Goal: Transaction & Acquisition: Download file/media

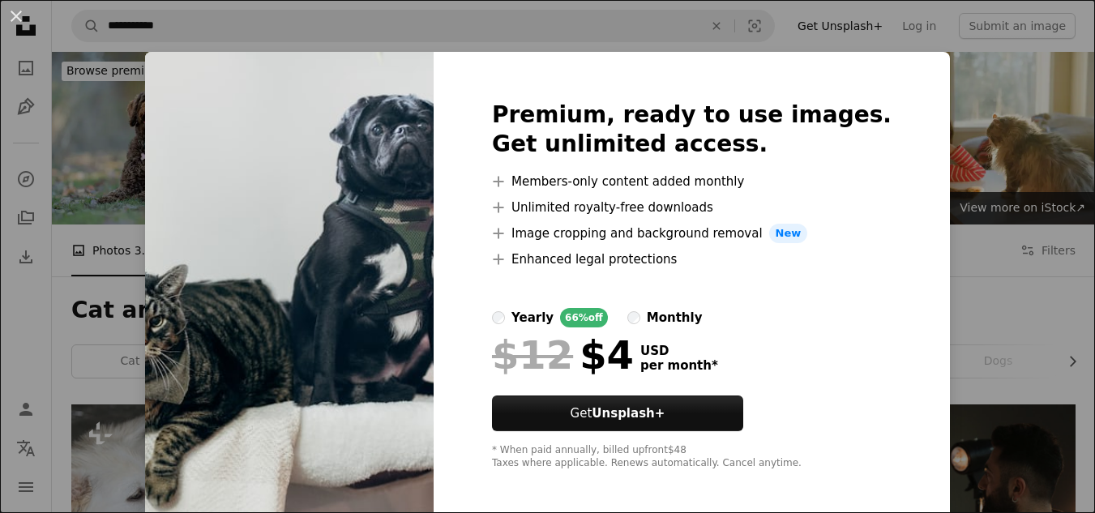
scroll to position [810, 0]
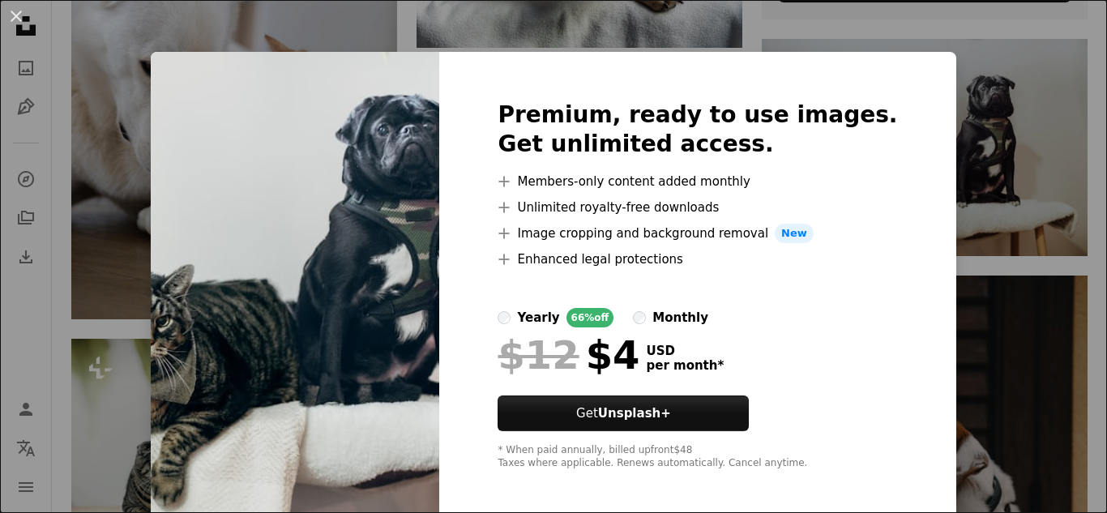
click at [936, 99] on div "An X shape Premium, ready to use images. Get unlimited access. A plus sign Memb…" at bounding box center [553, 256] width 1107 height 513
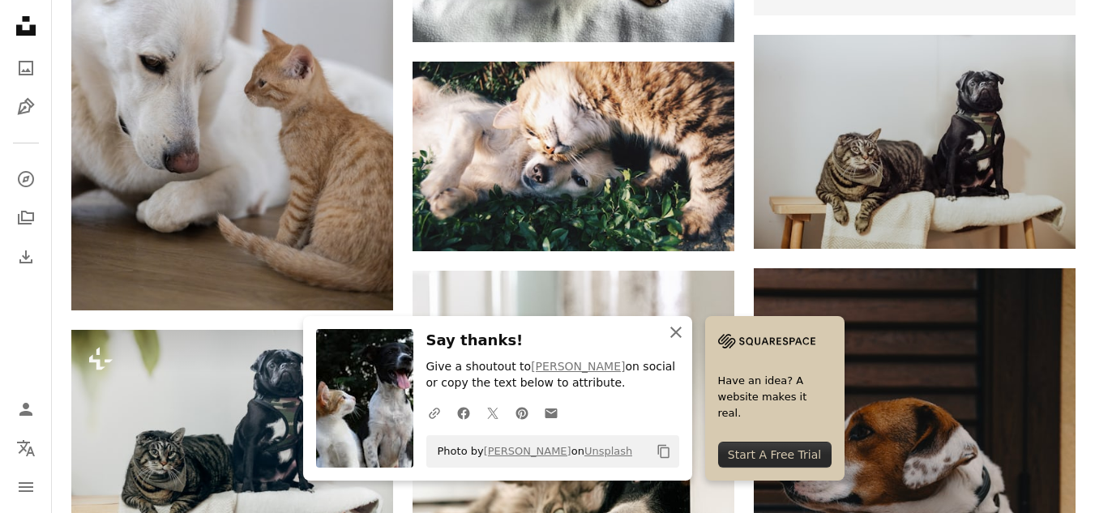
click at [686, 336] on icon "An X shape" at bounding box center [675, 332] width 19 height 19
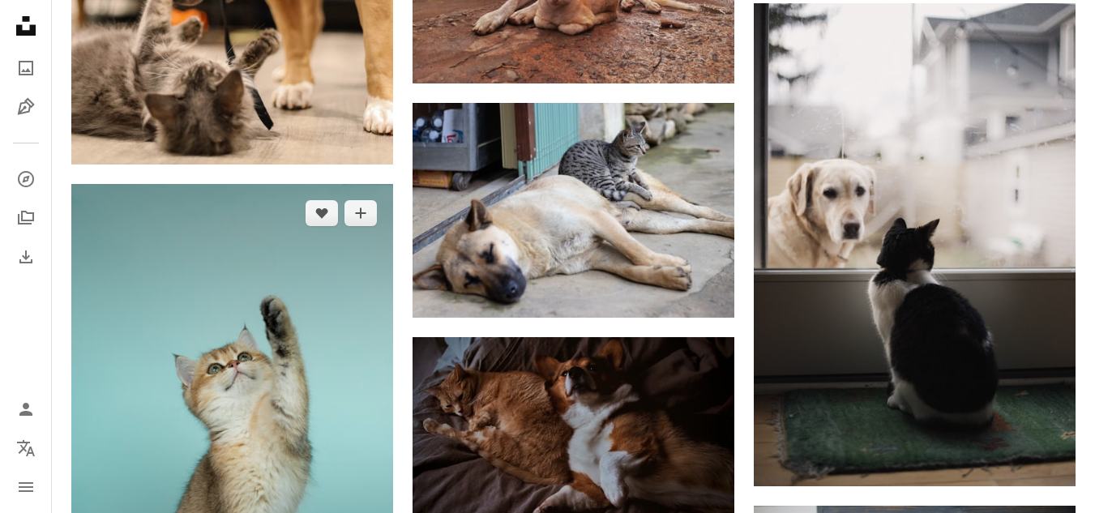
scroll to position [1945, 0]
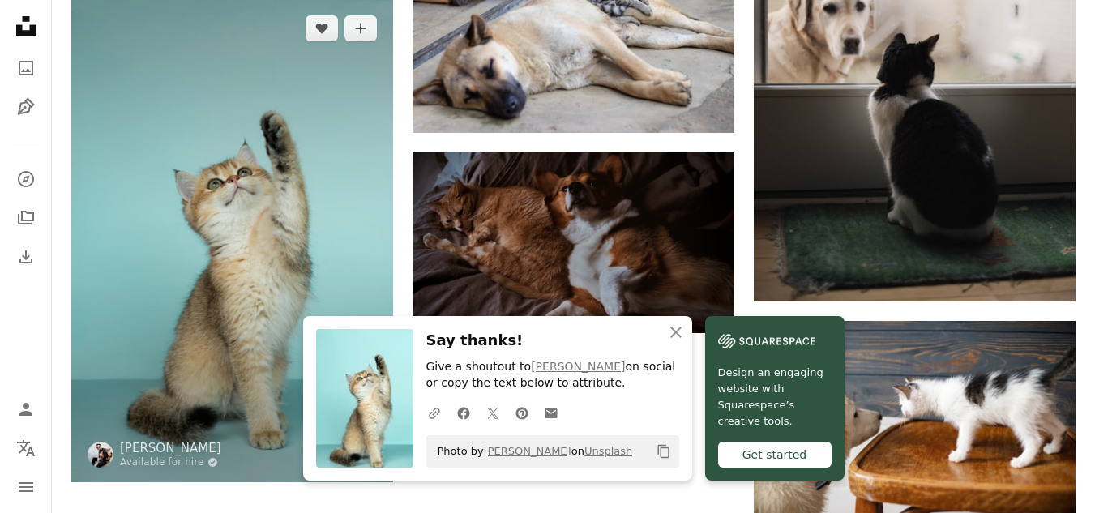
scroll to position [2107, 0]
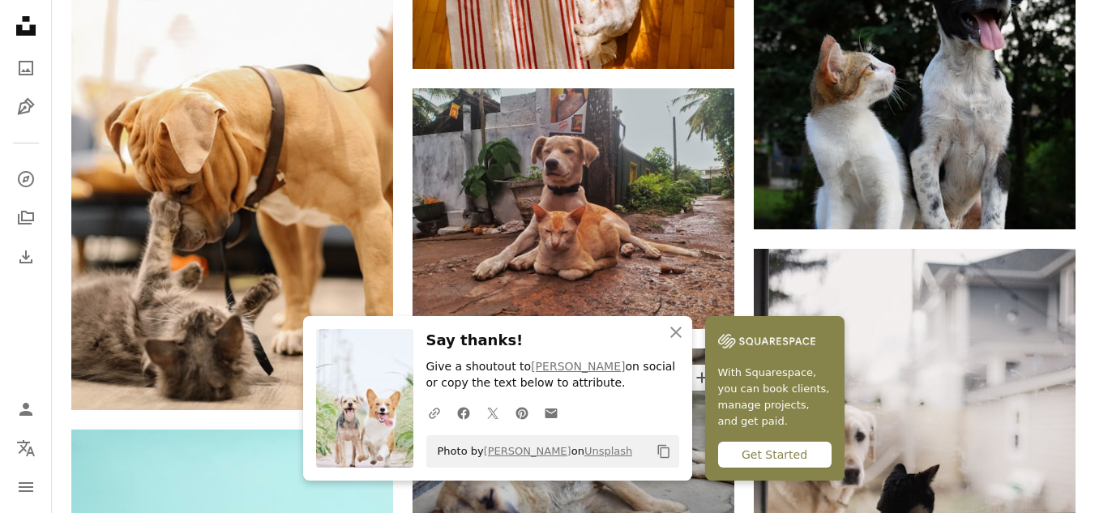
scroll to position [1756, 0]
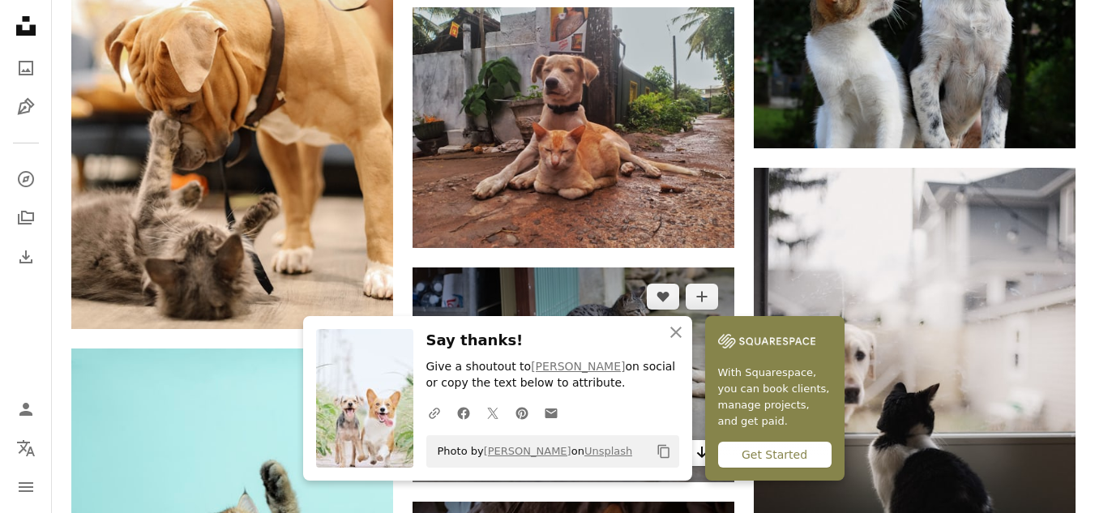
click at [696, 442] on icon "Arrow pointing down" at bounding box center [701, 451] width 13 height 19
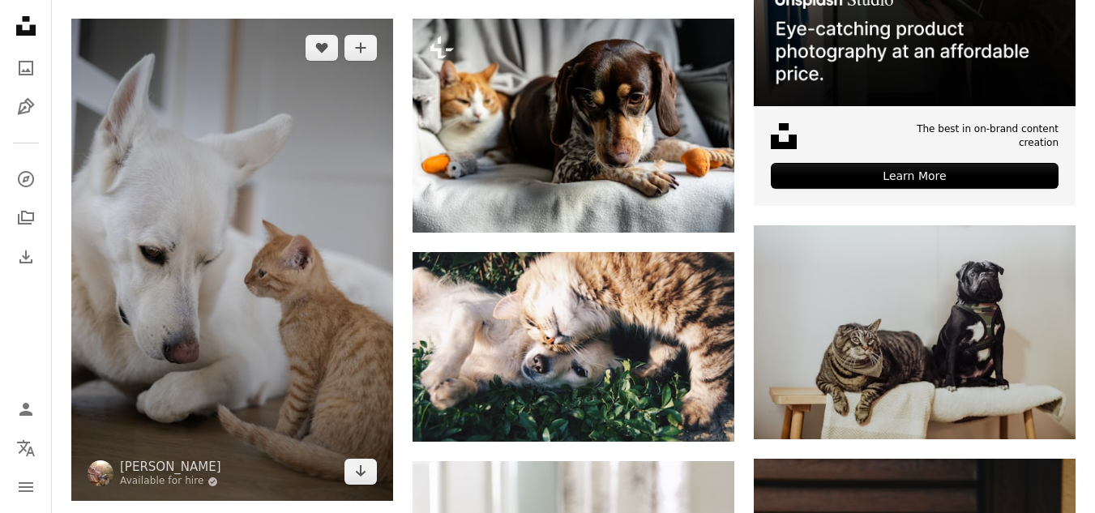
scroll to position [622, 0]
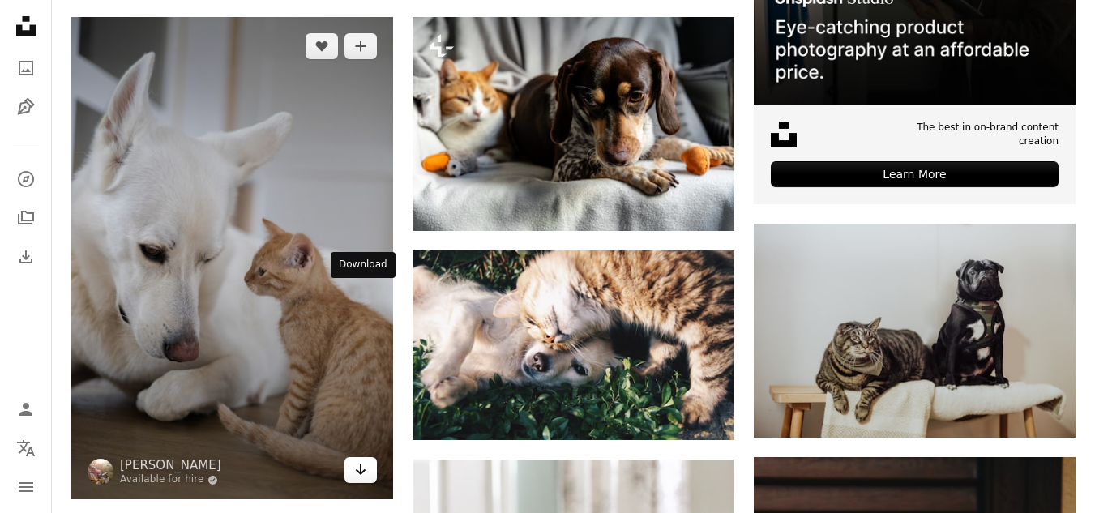
click at [365, 459] on icon "Arrow pointing down" at bounding box center [360, 468] width 13 height 19
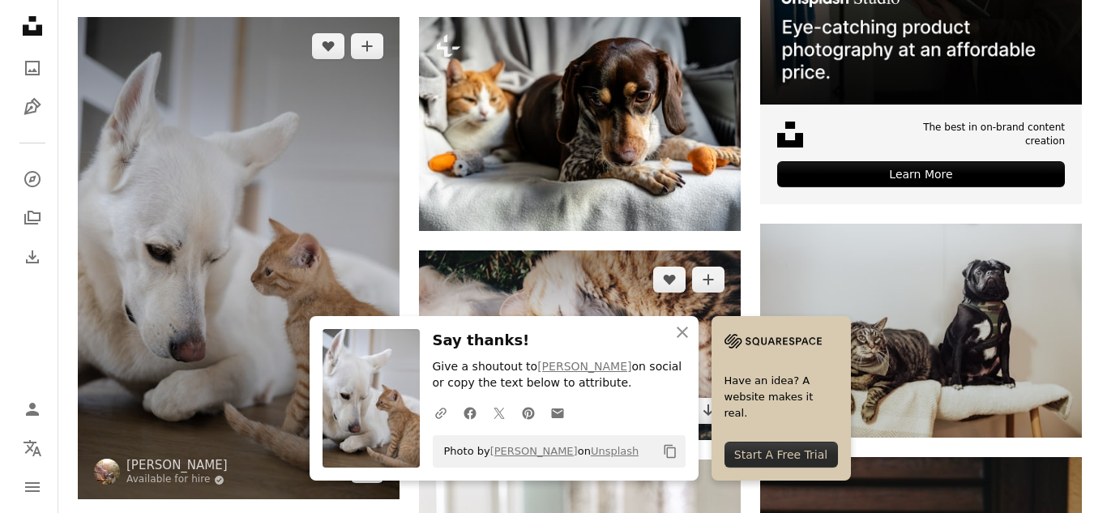
scroll to position [378, 0]
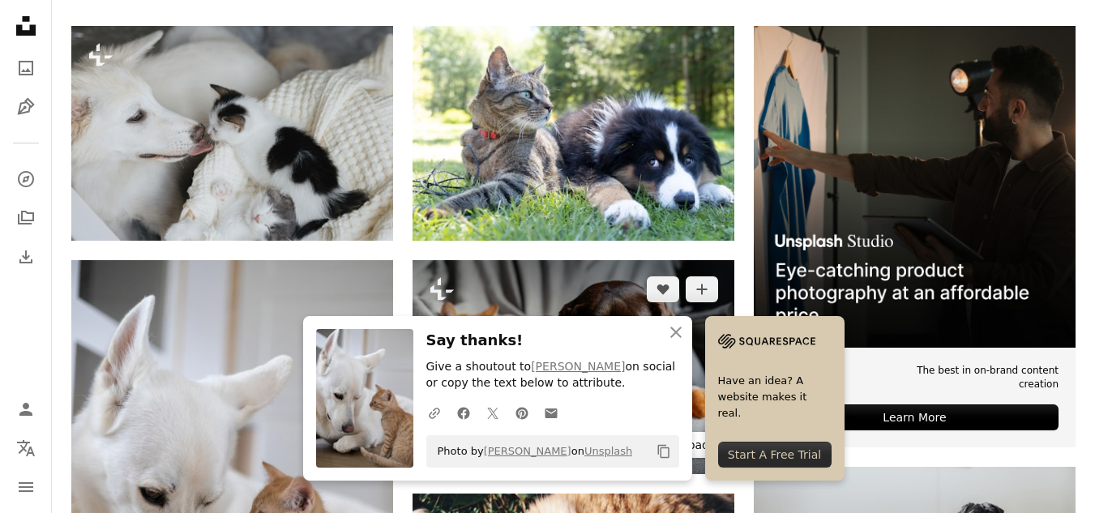
click at [660, 432] on button "A lock Download" at bounding box center [672, 445] width 91 height 26
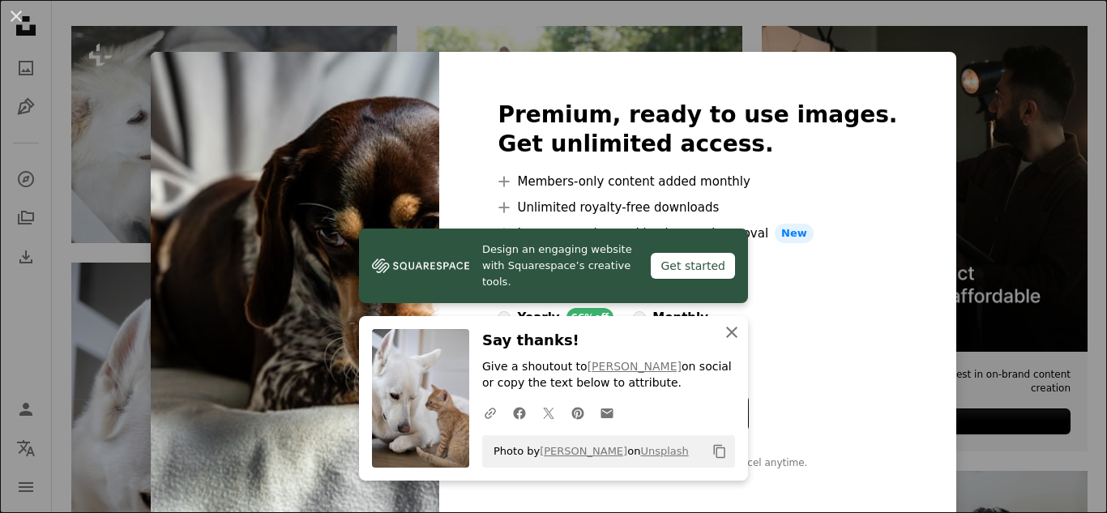
click at [727, 330] on icon "button" at bounding box center [731, 332] width 11 height 11
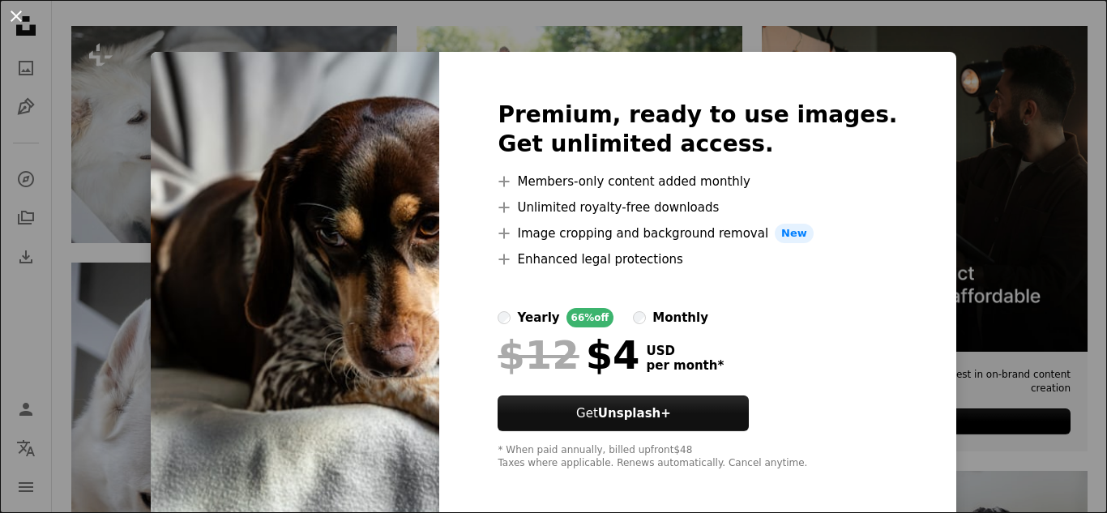
click at [14, 17] on button "An X shape" at bounding box center [15, 15] width 19 height 19
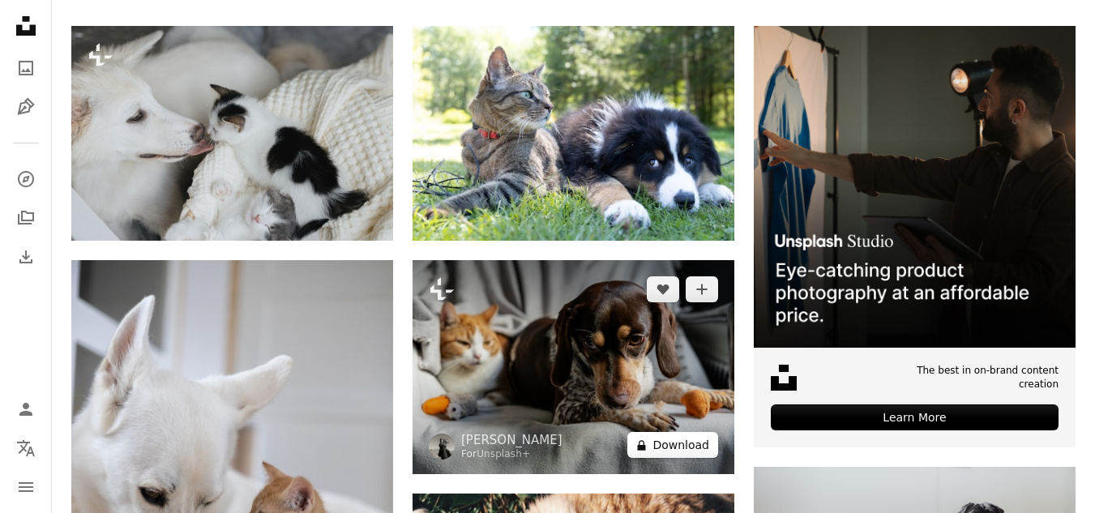
click at [689, 432] on button "A lock Download" at bounding box center [672, 445] width 91 height 26
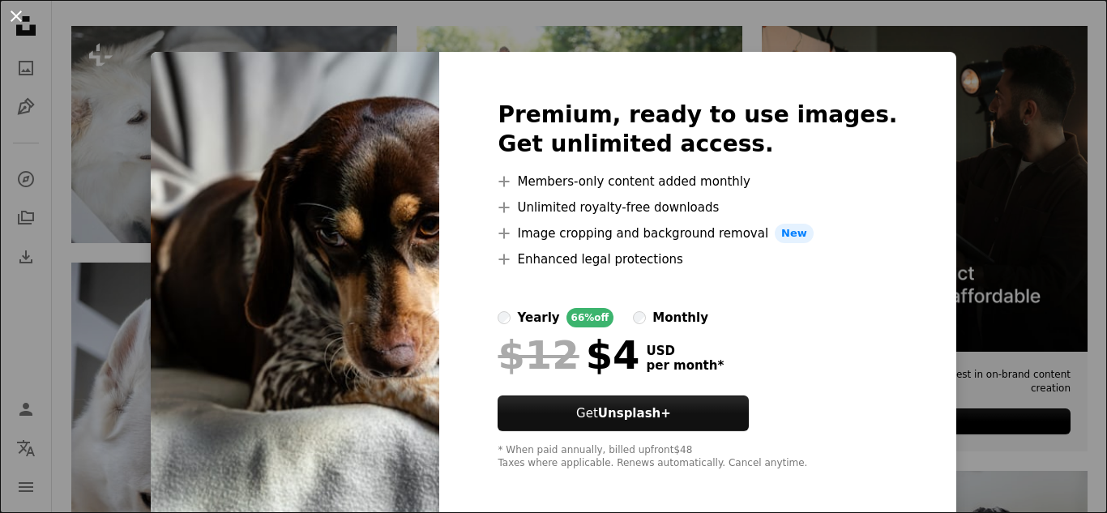
click at [17, 21] on button "An X shape" at bounding box center [15, 15] width 19 height 19
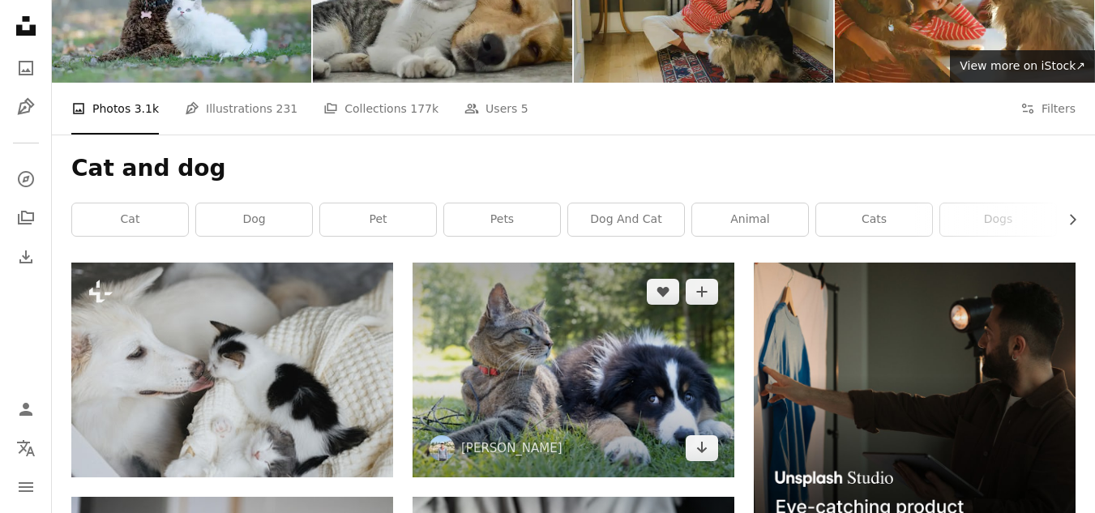
scroll to position [135, 0]
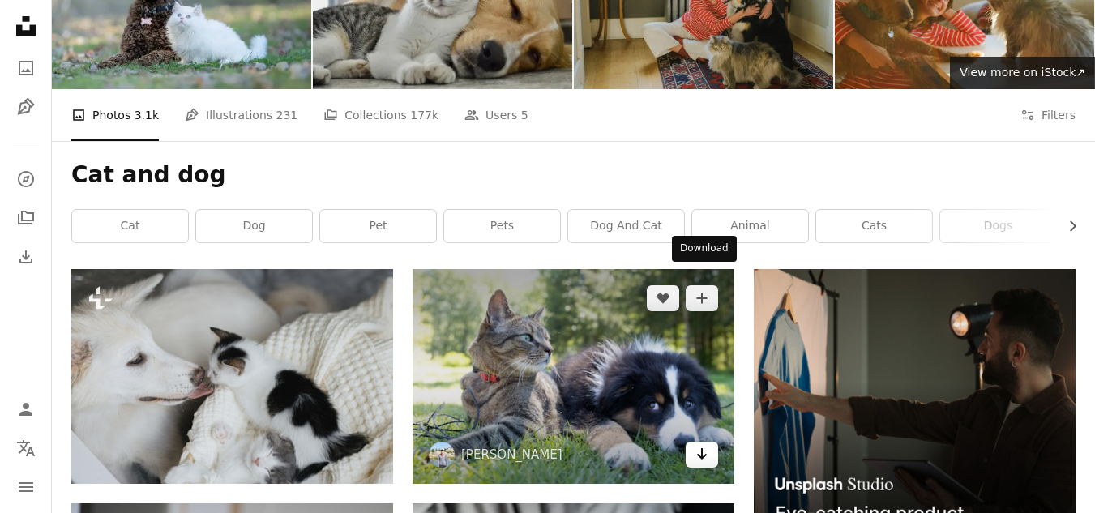
click at [699, 448] on icon "Download" at bounding box center [702, 453] width 11 height 11
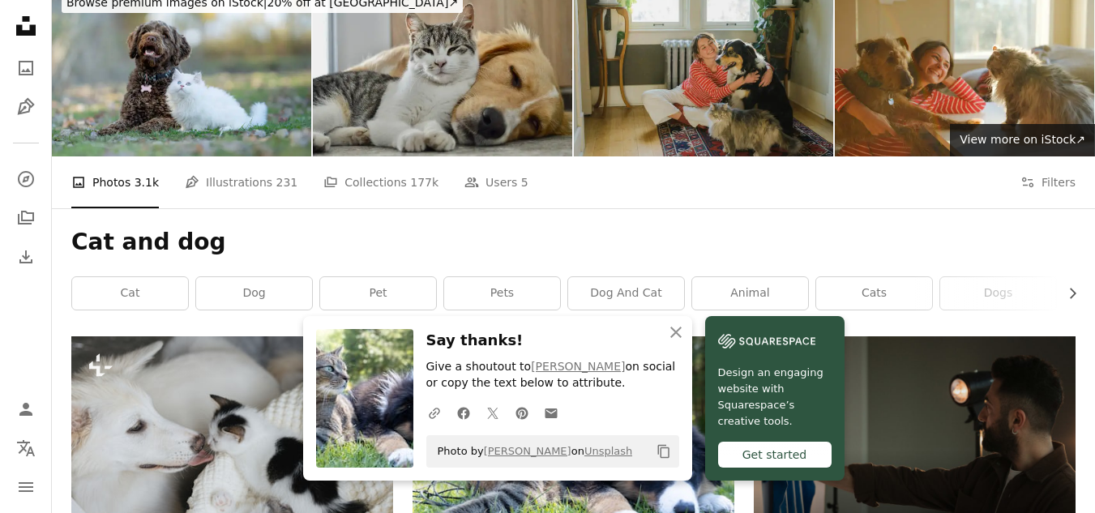
scroll to position [0, 0]
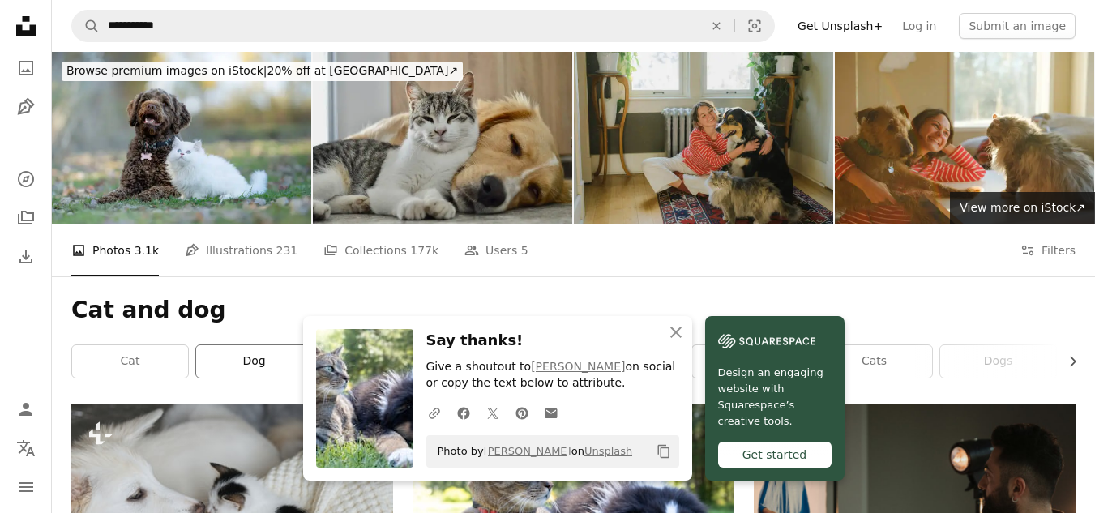
click at [271, 345] on link "dog" at bounding box center [254, 361] width 116 height 32
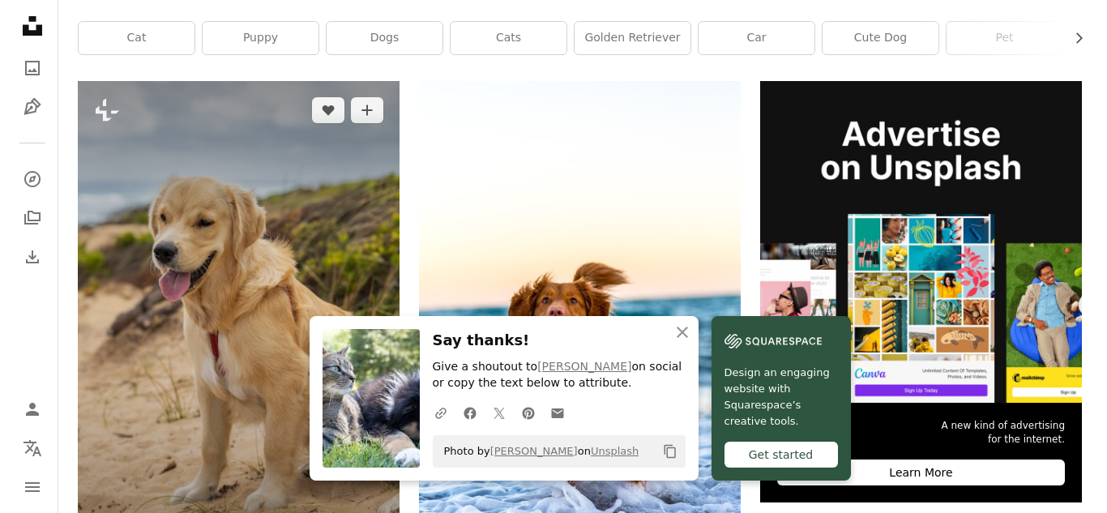
scroll to position [324, 0]
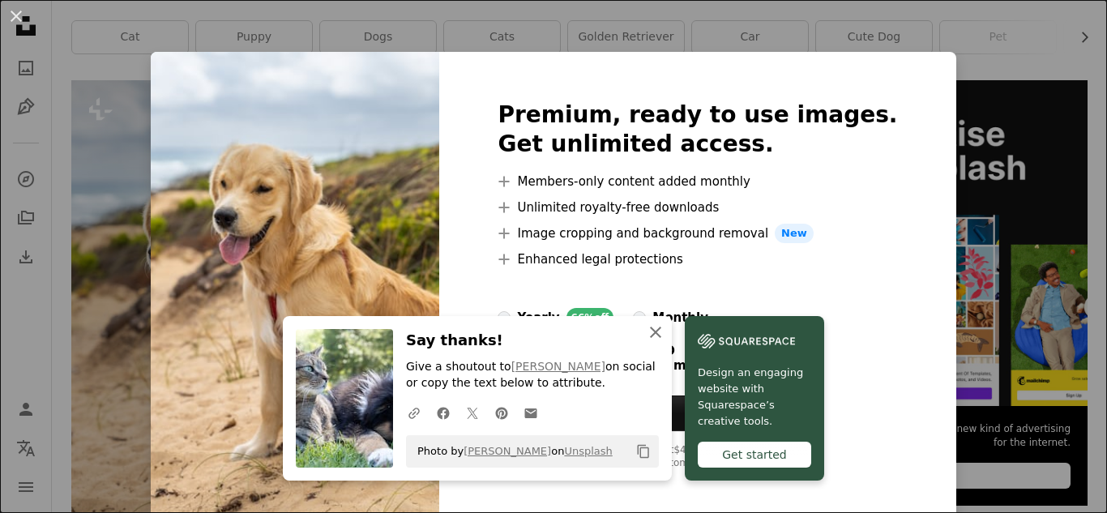
click at [661, 334] on icon "button" at bounding box center [655, 332] width 11 height 11
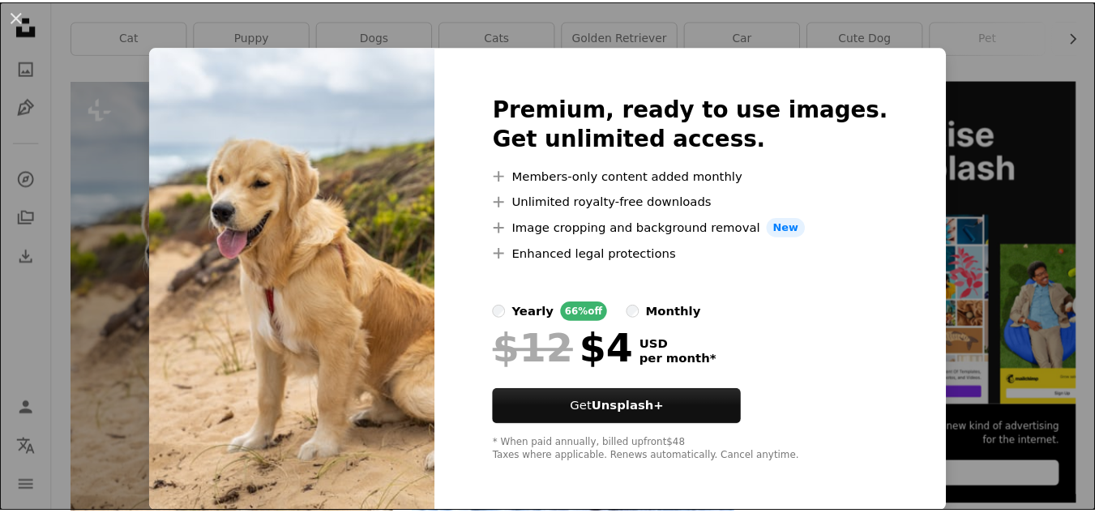
scroll to position [7, 0]
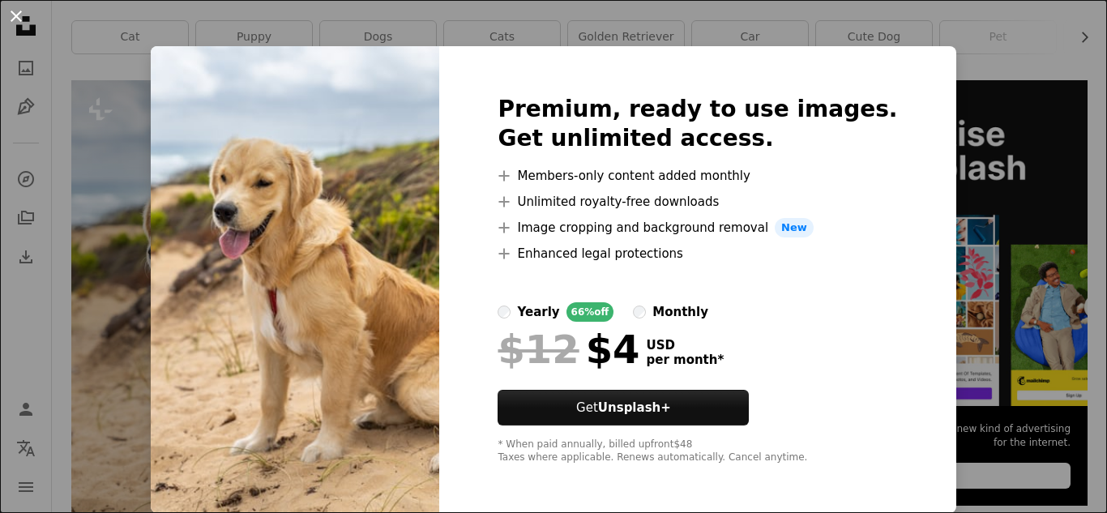
click at [11, 16] on button "An X shape" at bounding box center [15, 15] width 19 height 19
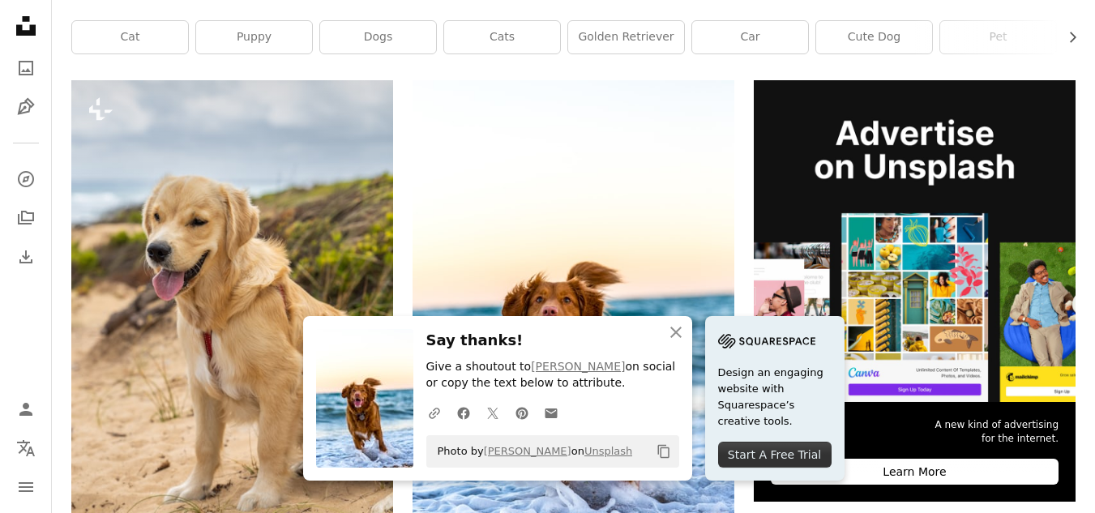
click at [665, 327] on div "An X shape Close Say thanks! Give a shoutout to [PERSON_NAME] on social or copy…" at bounding box center [497, 398] width 389 height 164
click at [681, 335] on icon "button" at bounding box center [675, 332] width 11 height 11
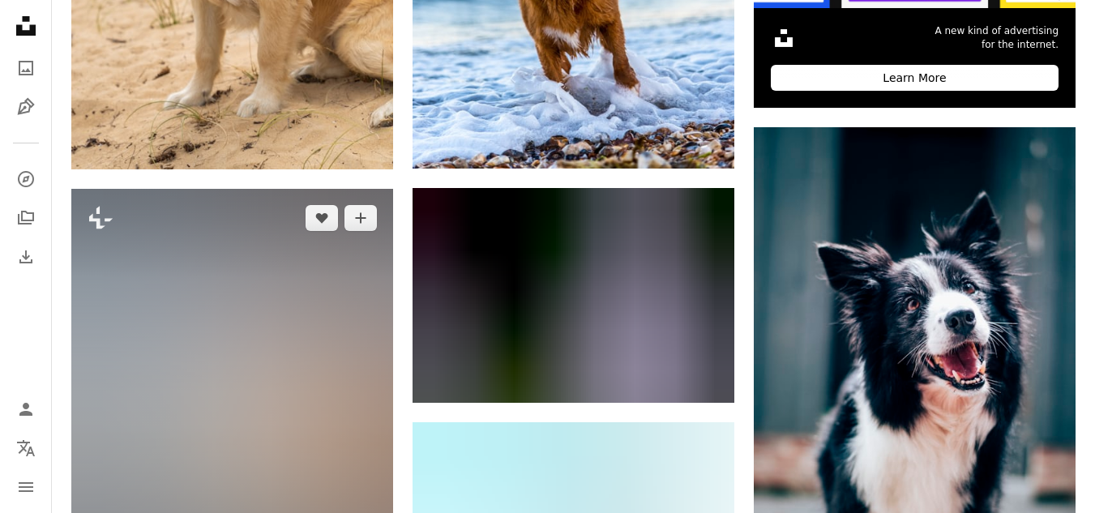
scroll to position [810, 0]
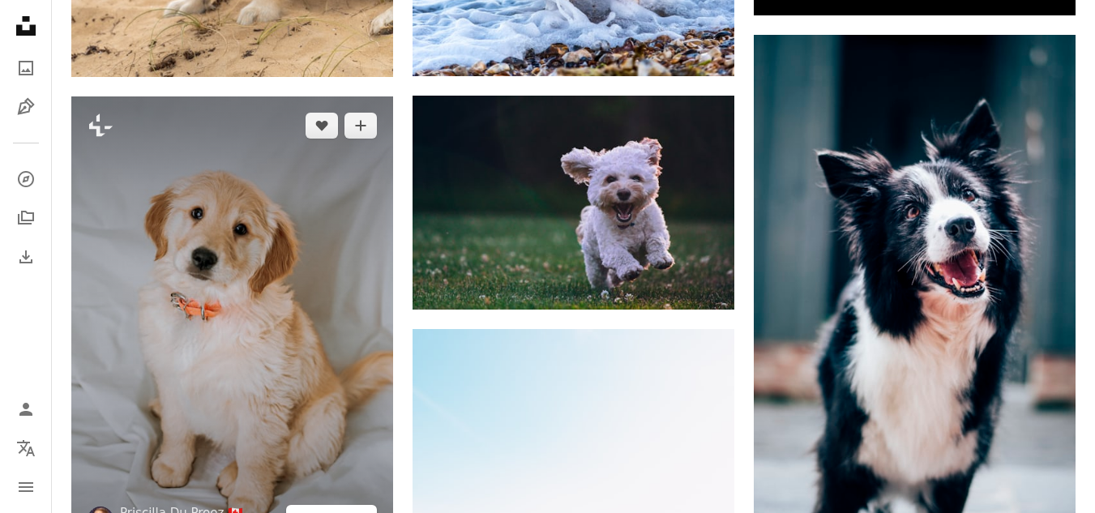
click at [346, 505] on button "A lock Download" at bounding box center [331, 518] width 91 height 26
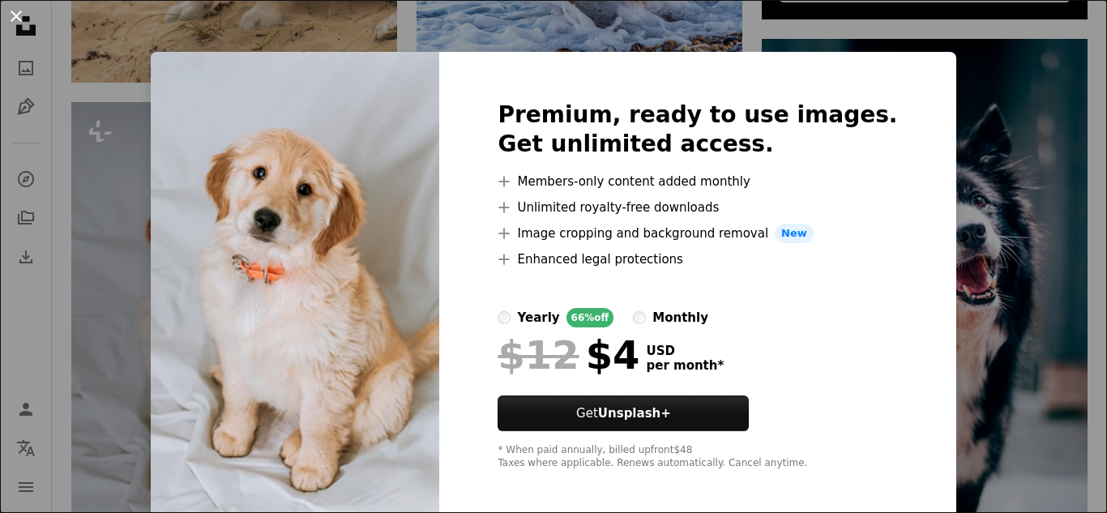
click at [19, 19] on button "An X shape" at bounding box center [15, 15] width 19 height 19
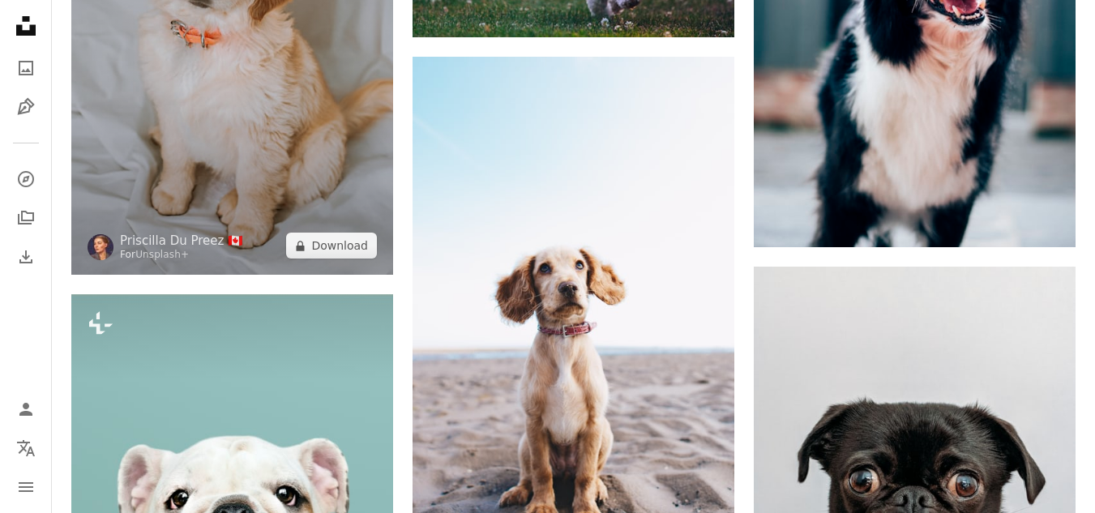
scroll to position [1134, 0]
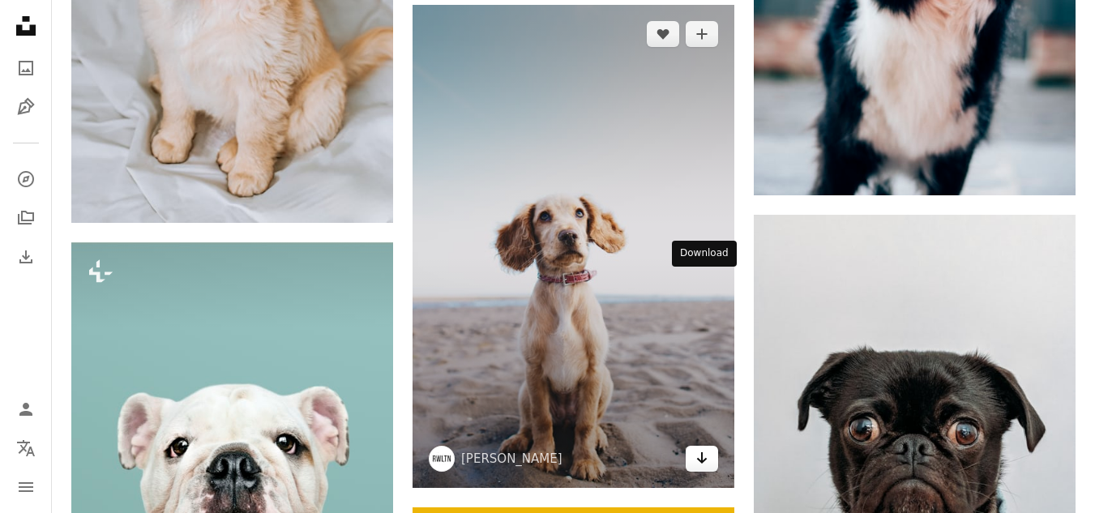
click at [700, 452] on icon "Download" at bounding box center [702, 457] width 11 height 11
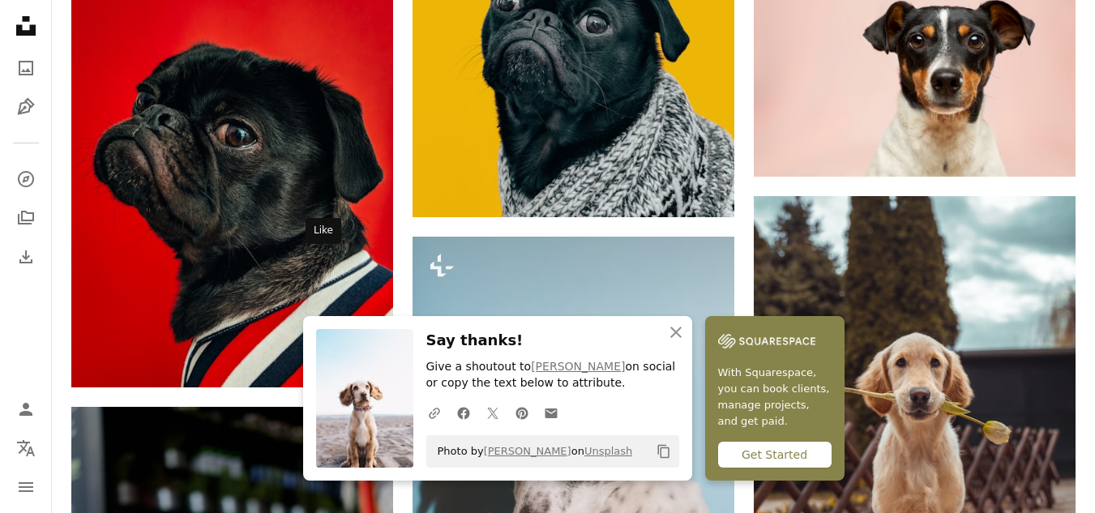
scroll to position [1864, 0]
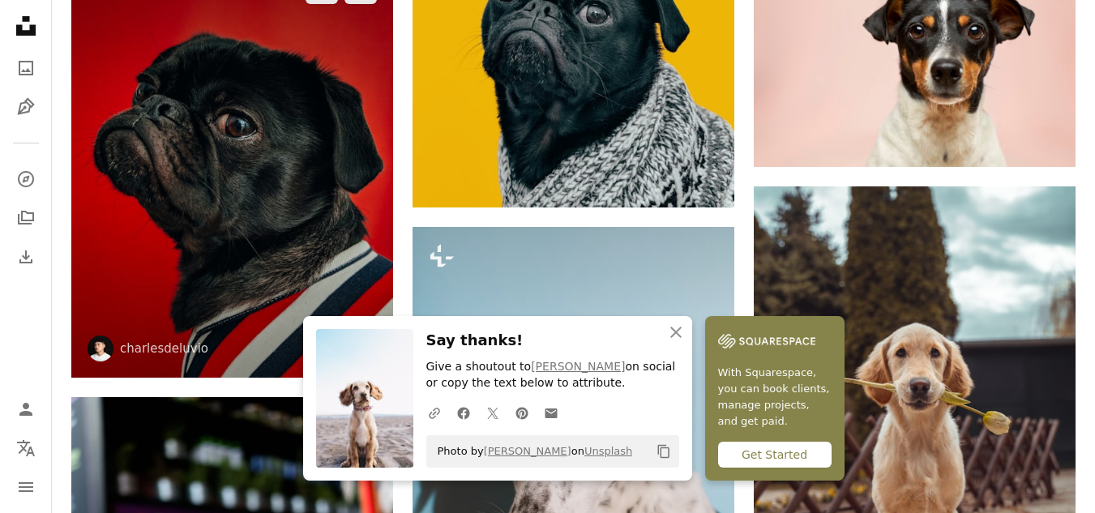
click at [357, 338] on icon "Arrow pointing down" at bounding box center [360, 347] width 13 height 19
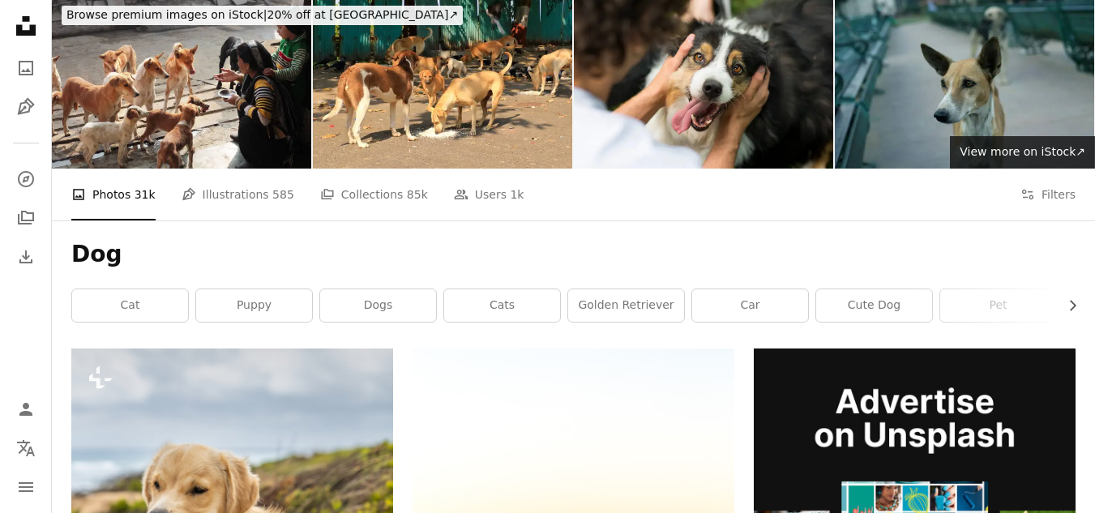
scroll to position [0, 0]
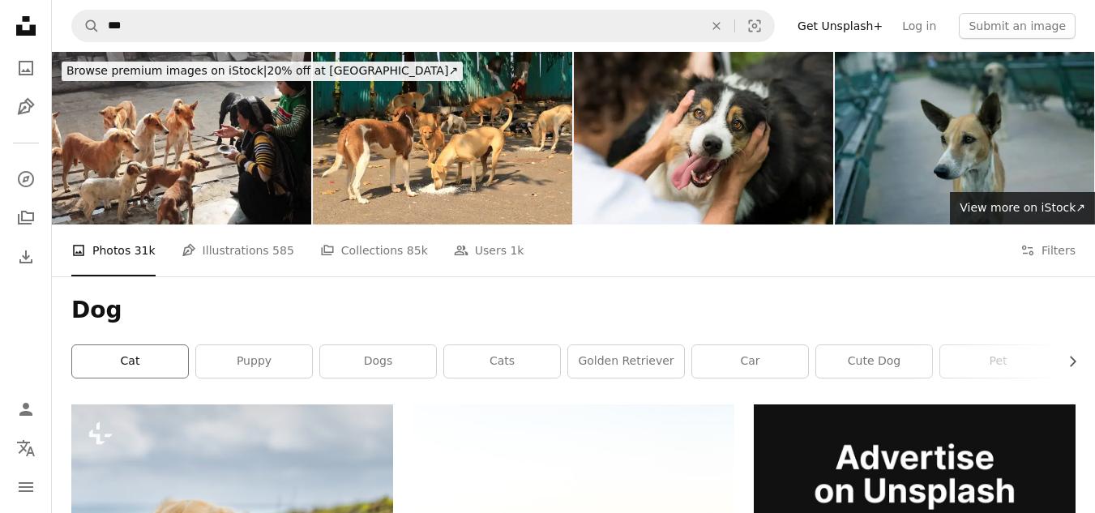
click at [130, 345] on link "cat" at bounding box center [130, 361] width 116 height 32
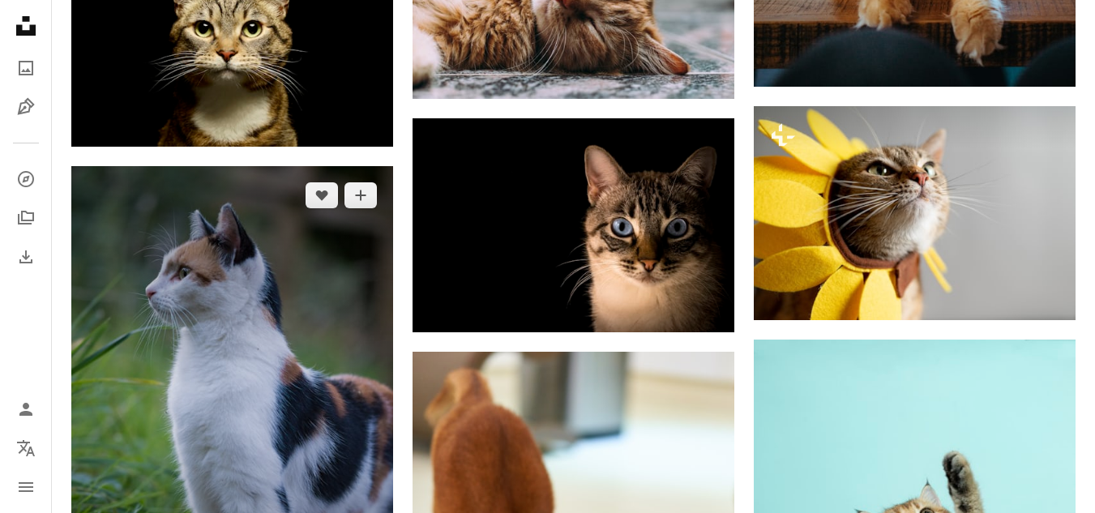
scroll to position [1216, 0]
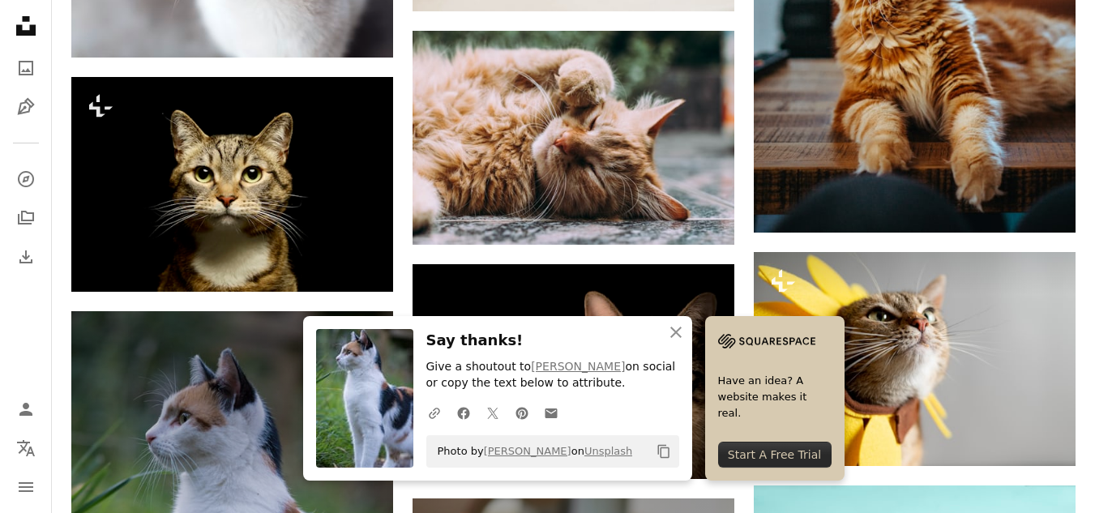
scroll to position [1053, 0]
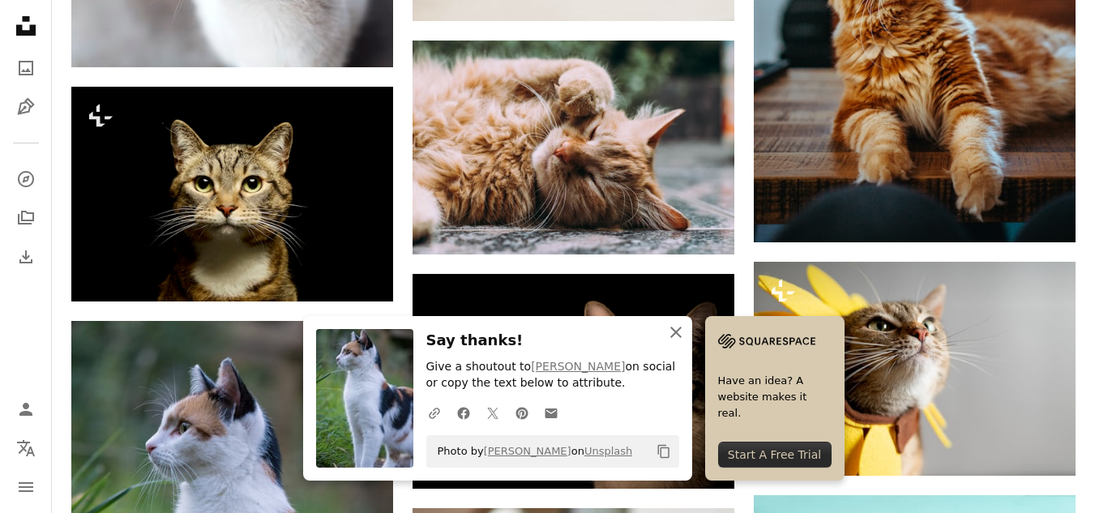
click at [681, 331] on icon "button" at bounding box center [675, 332] width 11 height 11
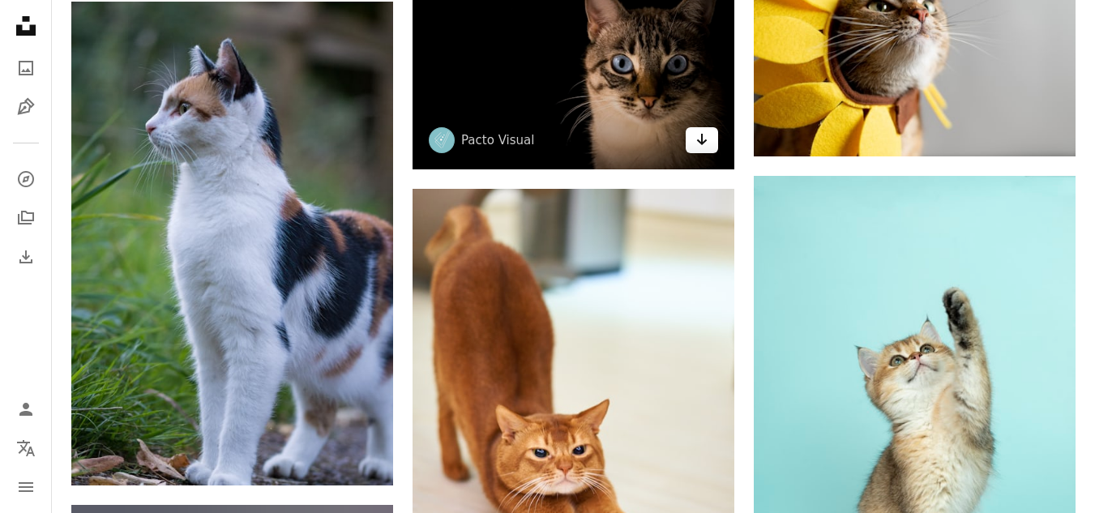
scroll to position [1378, 0]
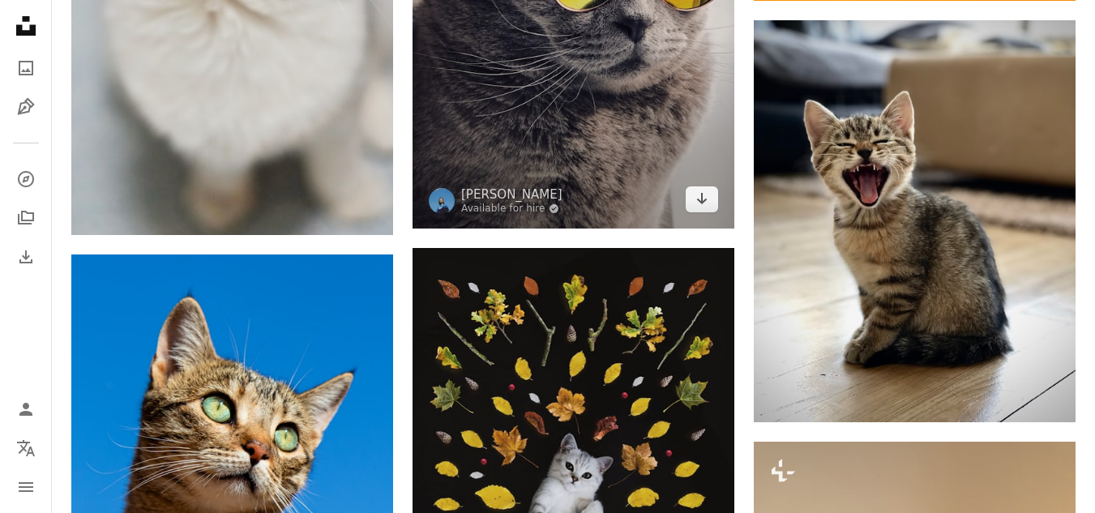
scroll to position [2269, 0]
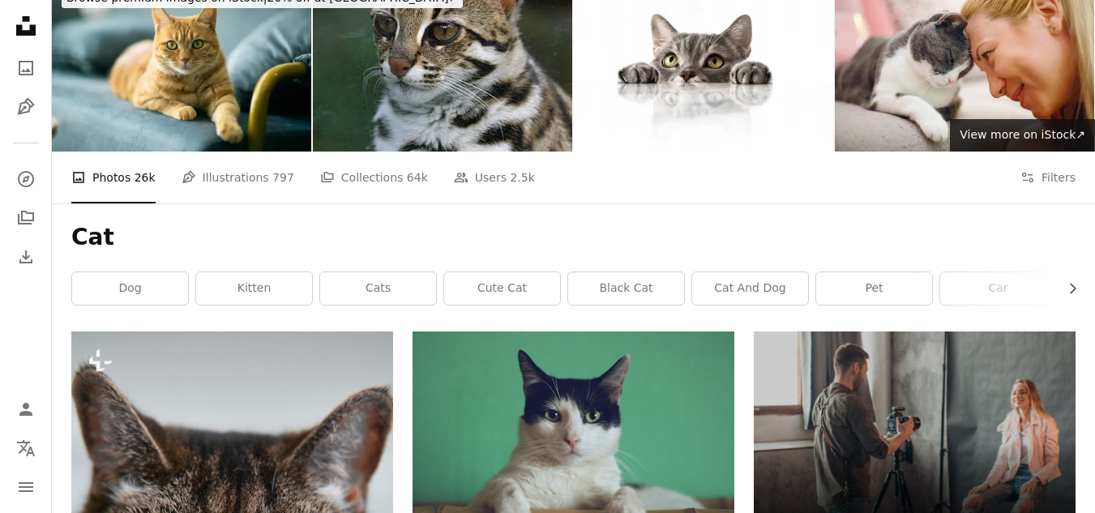
scroll to position [0, 0]
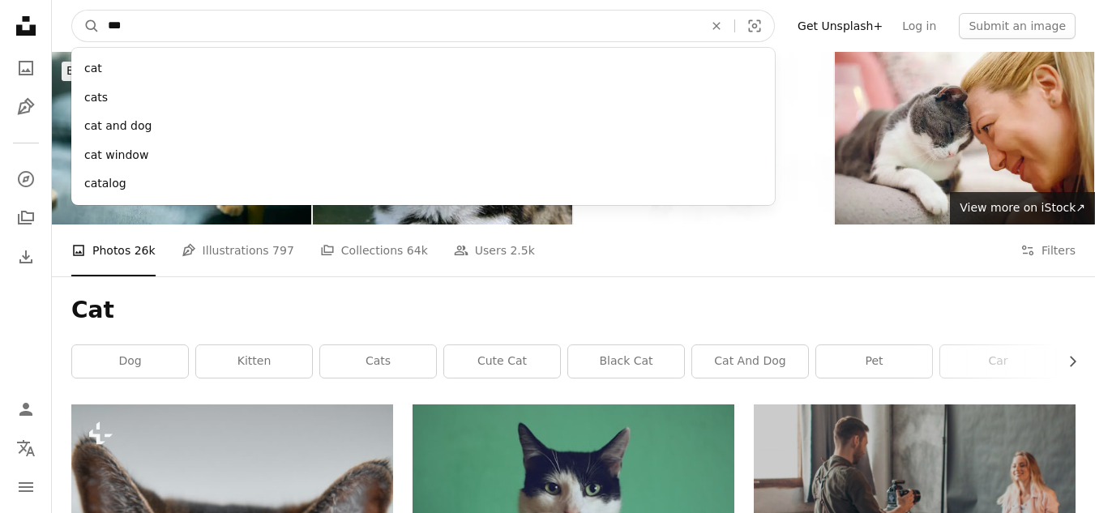
drag, startPoint x: 160, startPoint y: 30, endPoint x: 102, endPoint y: 25, distance: 58.5
click at [102, 25] on input "***" at bounding box center [399, 26] width 599 height 31
type input "*"
type input "***"
click at [72, 11] on button "A magnifying glass" at bounding box center [86, 26] width 28 height 31
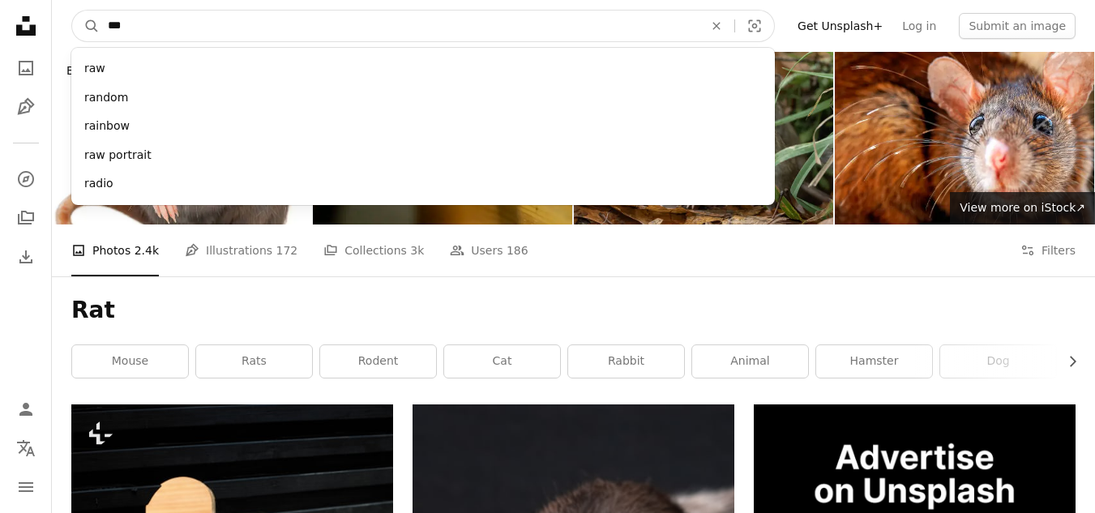
drag, startPoint x: 129, startPoint y: 28, endPoint x: 102, endPoint y: 25, distance: 26.9
click at [102, 25] on input "***" at bounding box center [399, 26] width 599 height 31
click at [133, 33] on input "***" at bounding box center [399, 26] width 599 height 31
drag, startPoint x: 122, startPoint y: 25, endPoint x: 92, endPoint y: 25, distance: 30.0
click at [92, 25] on form "A magnifying glass *** raw random rainbow raw portrait radio An X shape Visual …" at bounding box center [422, 26] width 703 height 32
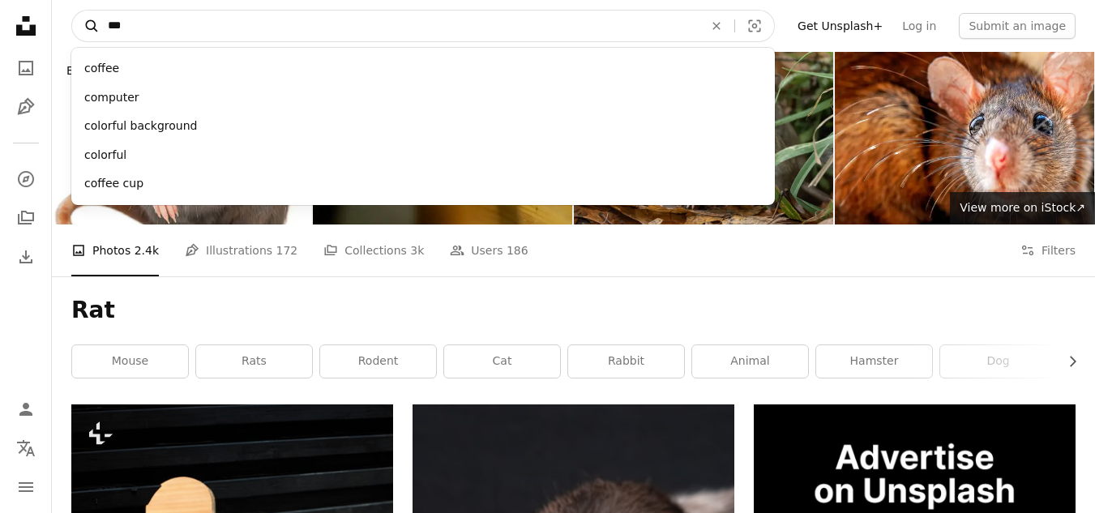
type input "***"
click at [72, 11] on button "A magnifying glass" at bounding box center [86, 26] width 28 height 31
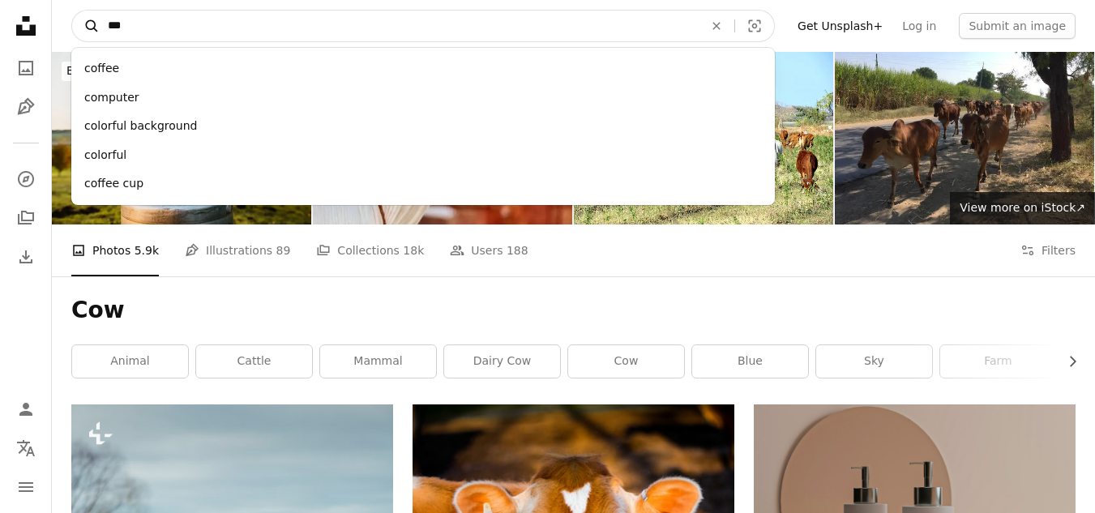
drag, startPoint x: 147, startPoint y: 28, endPoint x: 92, endPoint y: 31, distance: 55.2
click at [92, 31] on form "A magnifying glass *** coffee computer colorful background colorful coffee cup …" at bounding box center [422, 26] width 703 height 32
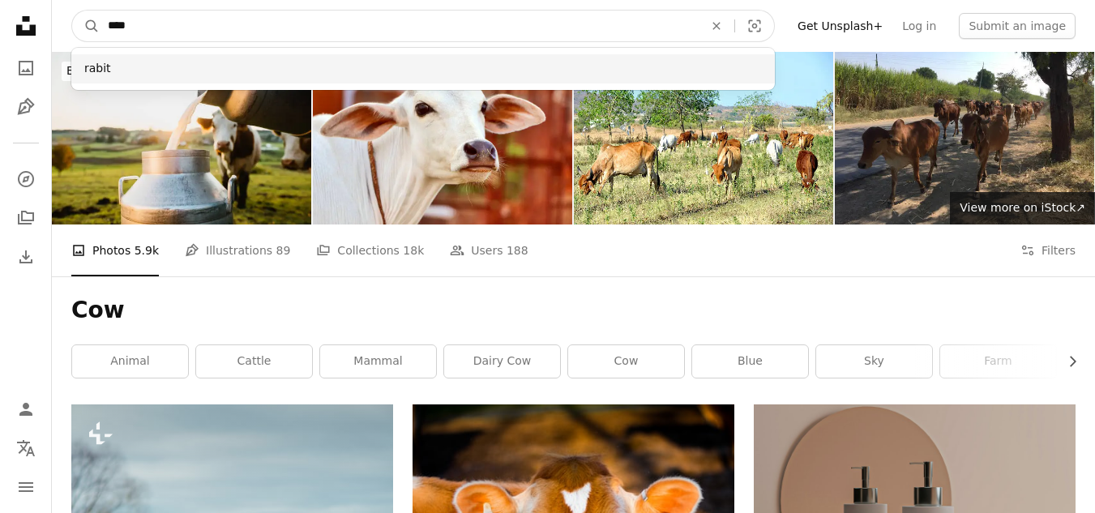
type input "****"
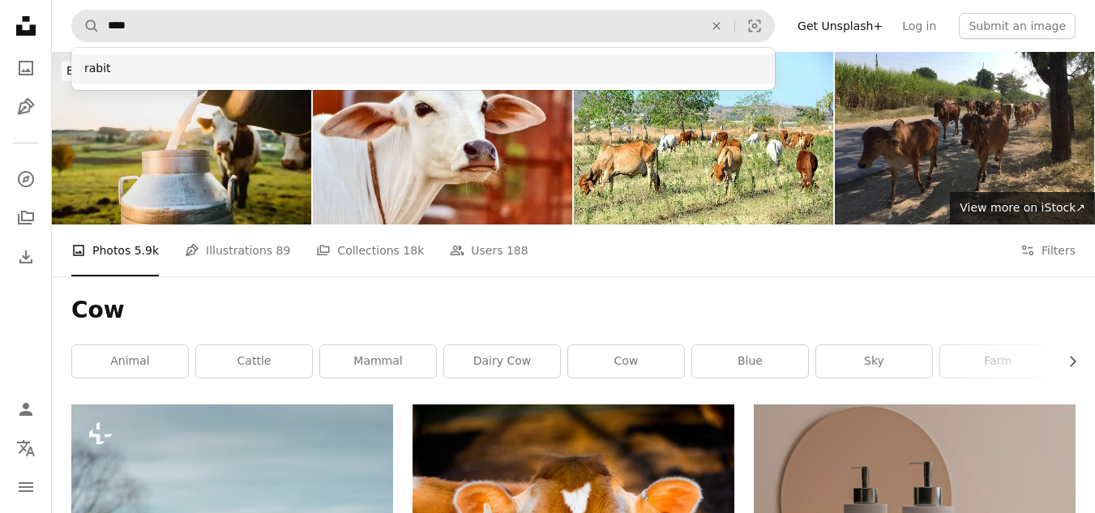
click at [104, 66] on div "rabit" at bounding box center [422, 68] width 703 height 29
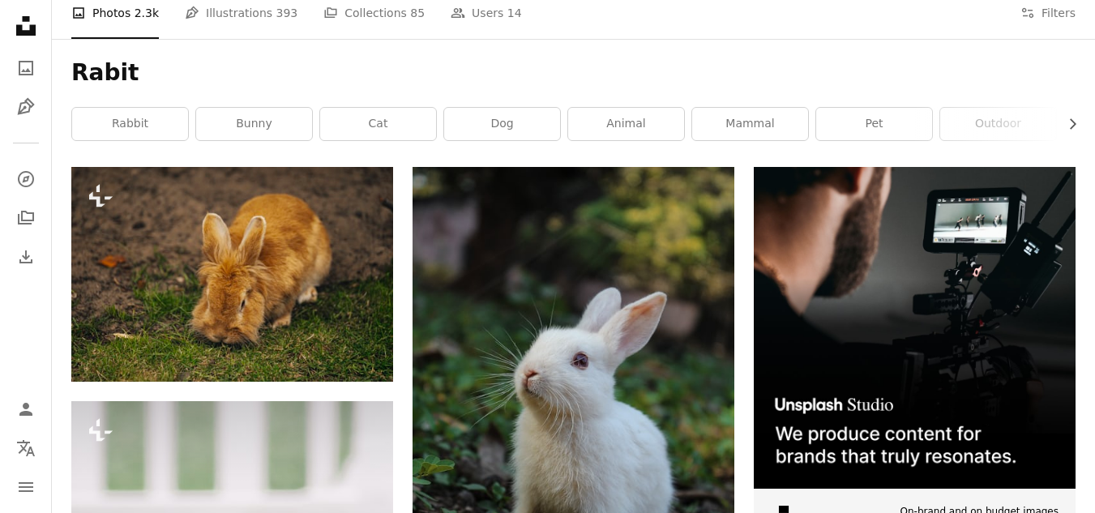
scroll to position [243, 0]
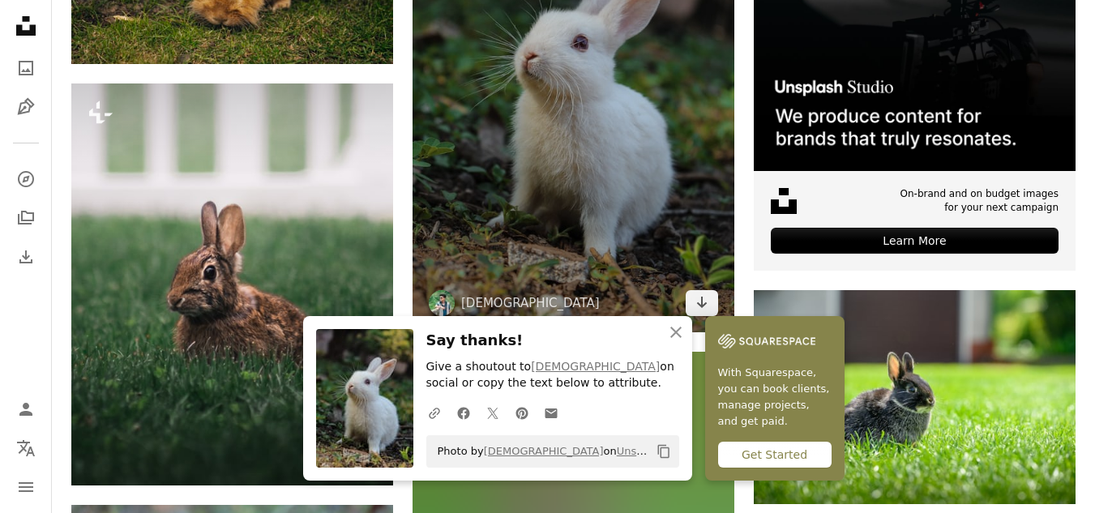
scroll to position [567, 0]
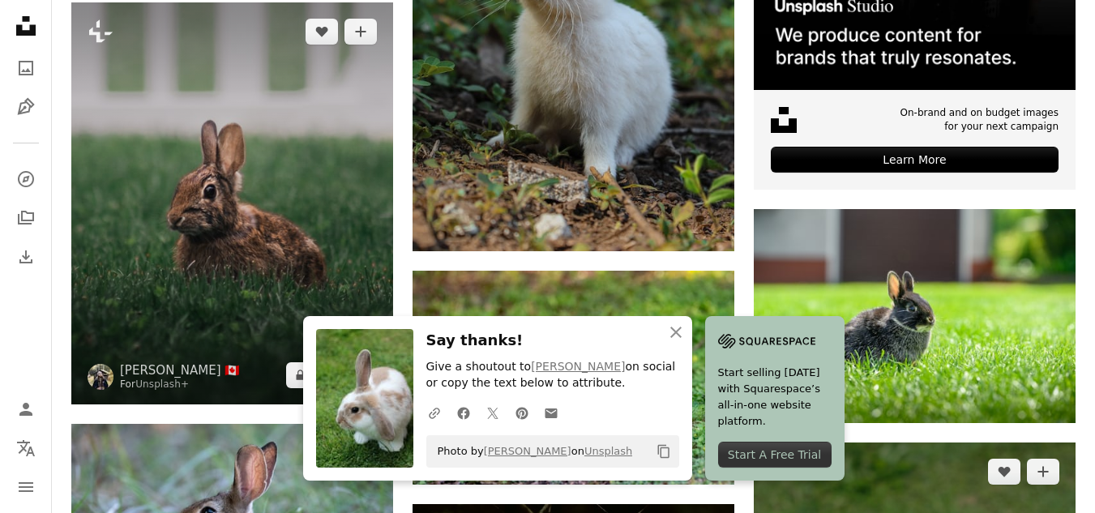
scroll to position [729, 0]
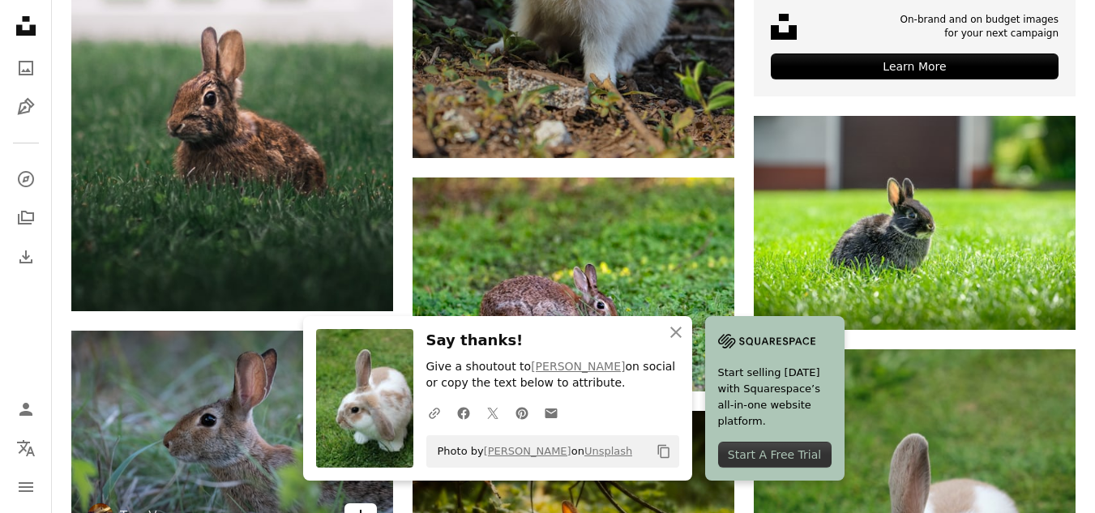
click at [361, 510] on icon "Download" at bounding box center [361, 515] width 11 height 11
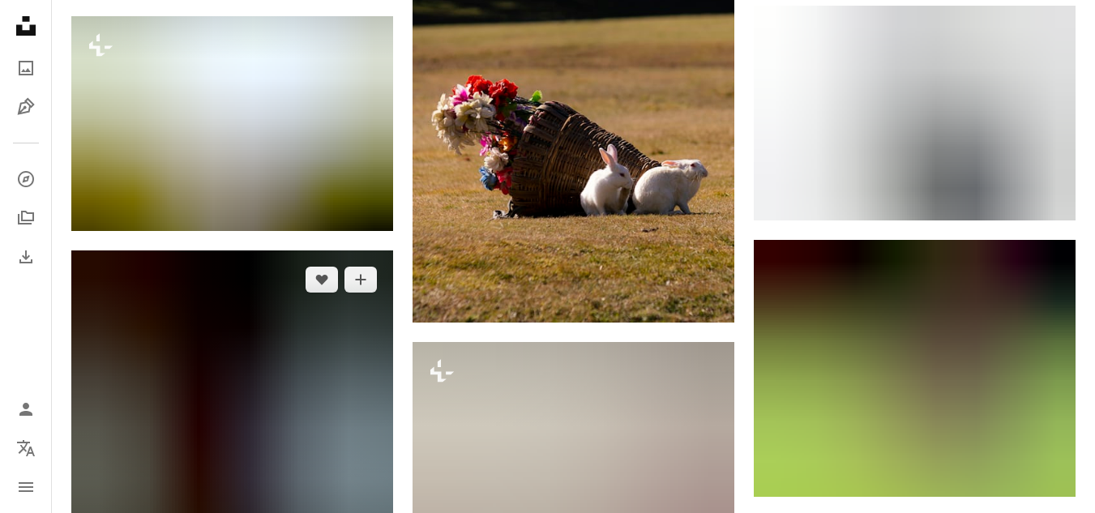
scroll to position [1540, 0]
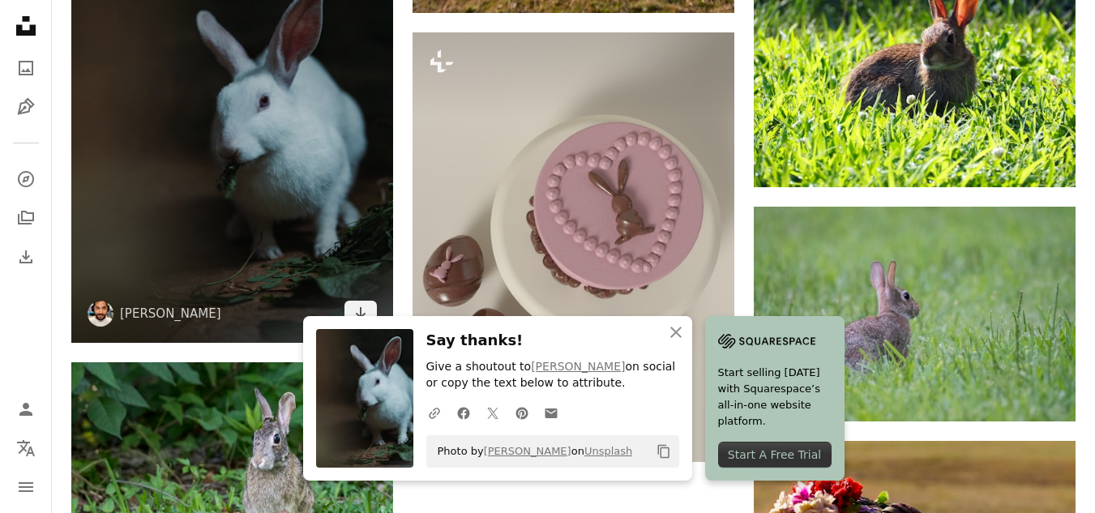
scroll to position [1819, 0]
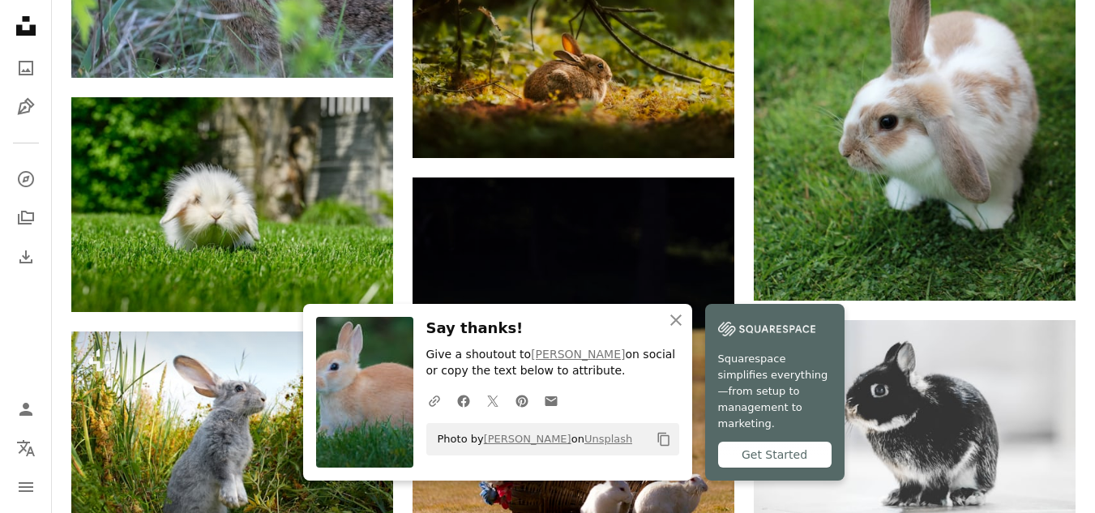
scroll to position [1171, 0]
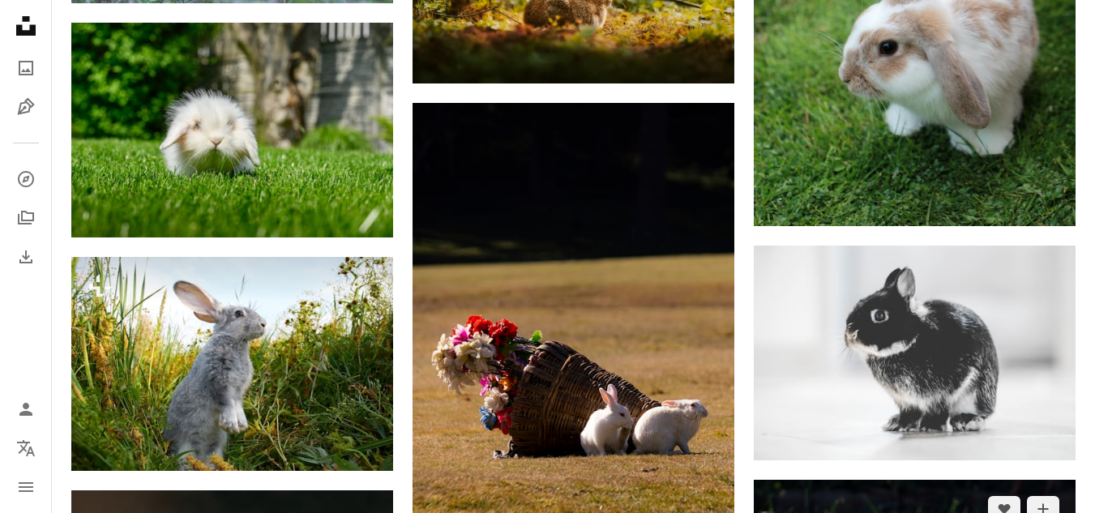
scroll to position [1297, 0]
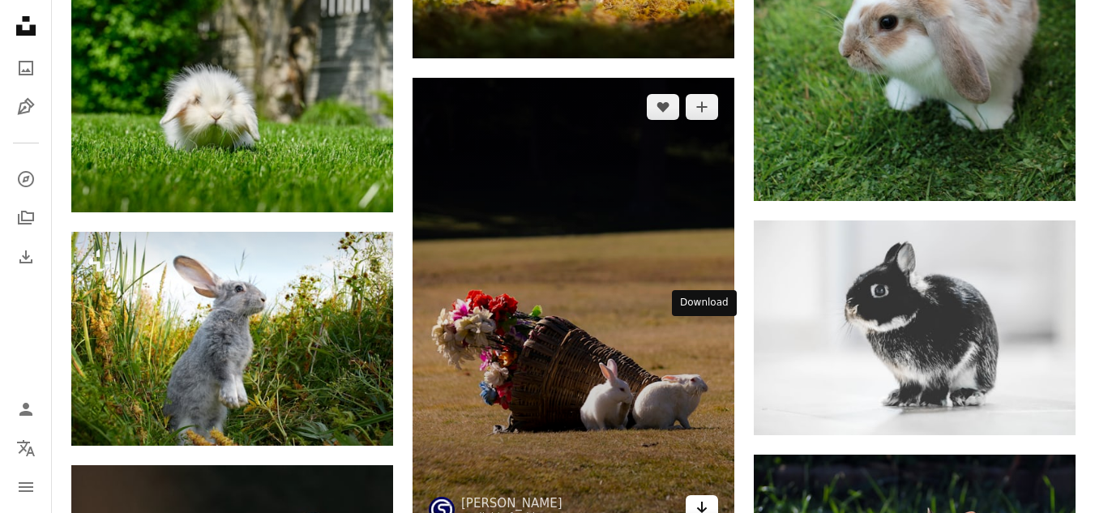
click at [706, 498] on icon "Arrow pointing down" at bounding box center [701, 507] width 13 height 19
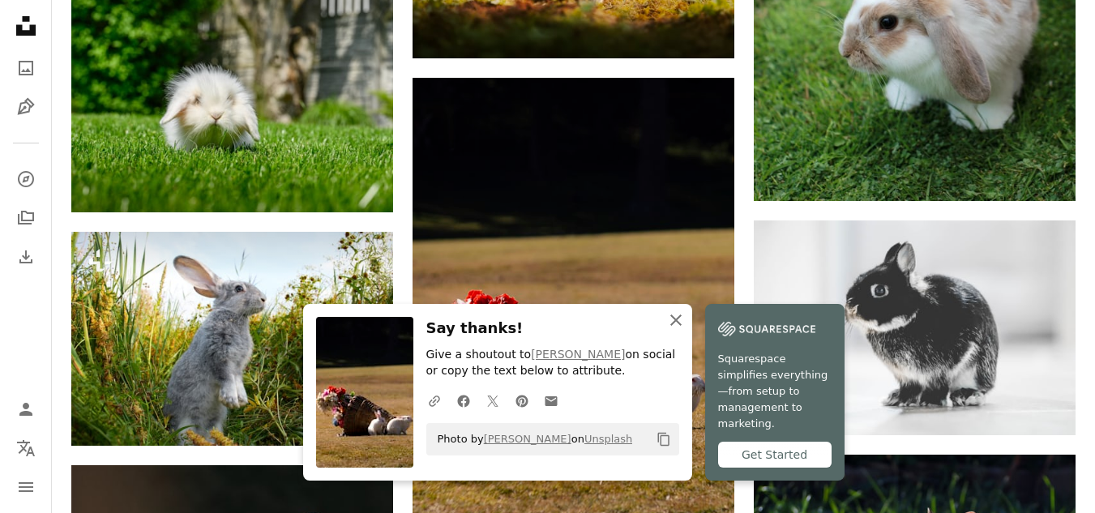
click at [686, 330] on icon "An X shape" at bounding box center [675, 319] width 19 height 19
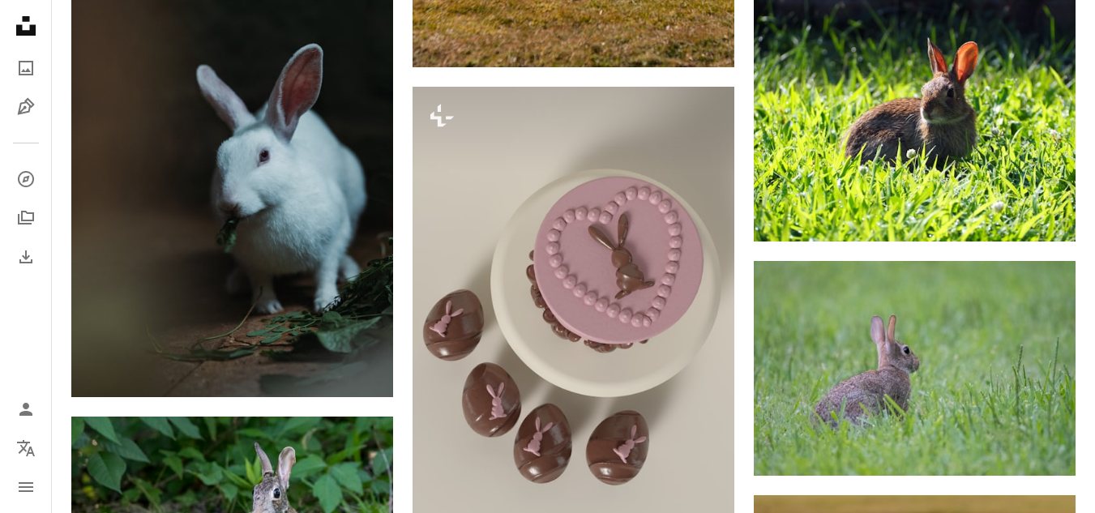
scroll to position [1738, 0]
